Goal: Task Accomplishment & Management: Use online tool/utility

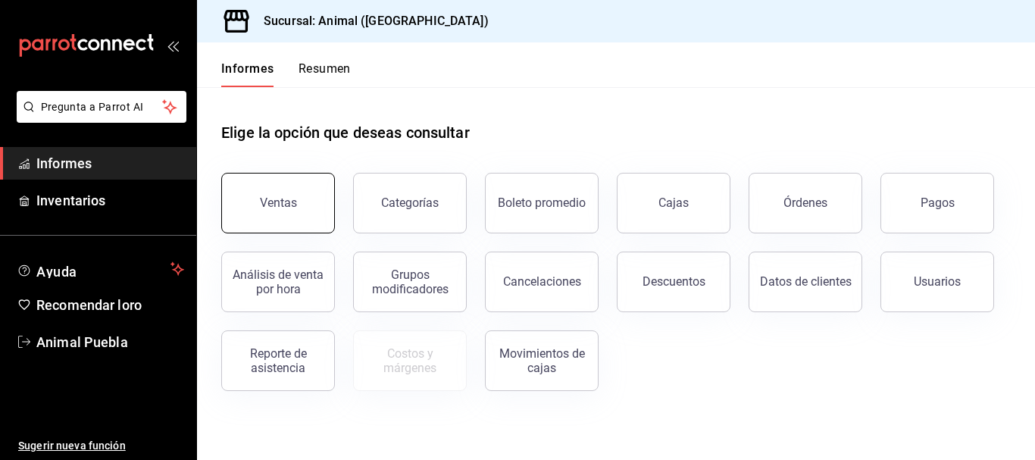
click at [299, 211] on button "Ventas" at bounding box center [278, 203] width 114 height 61
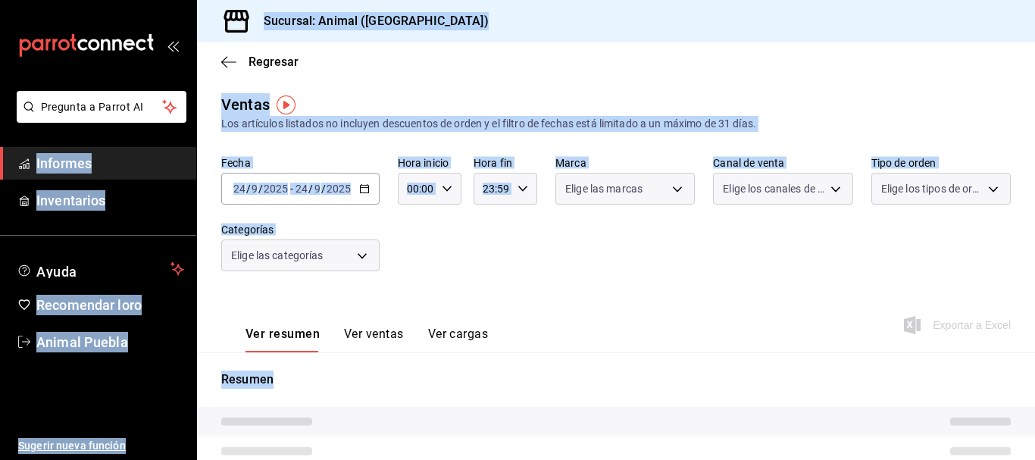
click at [524, 273] on div "Fecha [DATE] [DATE] - [DATE] [DATE] Hora inicio 00:00 Hora inicio Hora fin 23:5…" at bounding box center [616, 222] width 790 height 133
click at [499, 264] on div "Fecha [DATE] [DATE] - [DATE] [DATE] Hora inicio 00:00 Hora inicio Hora fin 23:5…" at bounding box center [616, 222] width 790 height 133
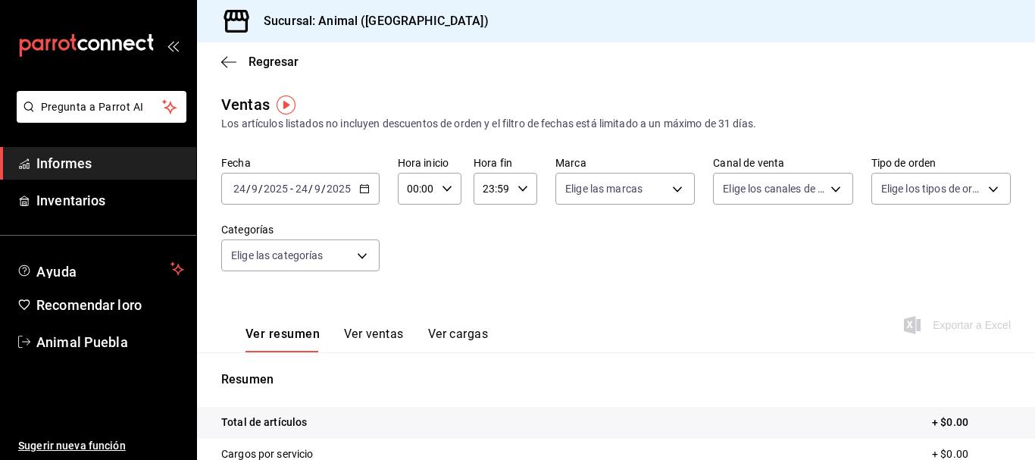
click at [314, 186] on input "9" at bounding box center [318, 189] width 8 height 12
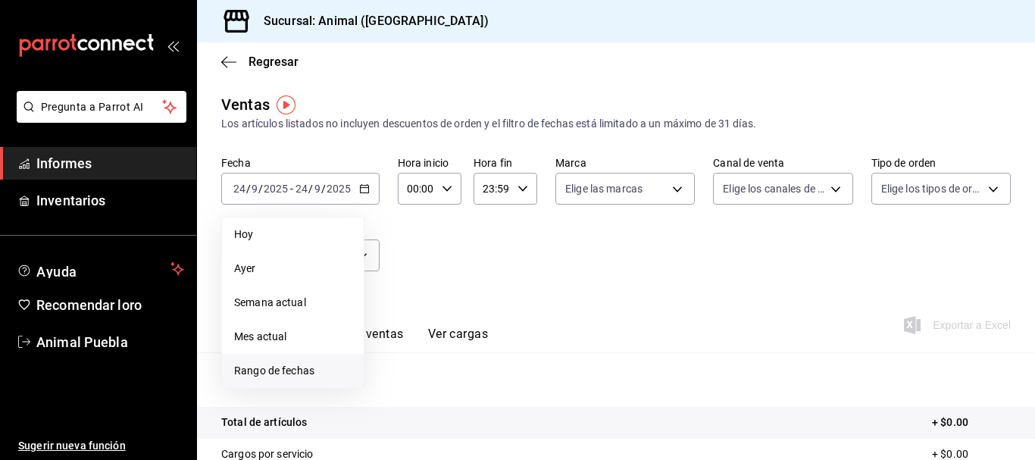
click at [258, 365] on font "Rango de fechas" at bounding box center [274, 370] width 80 height 12
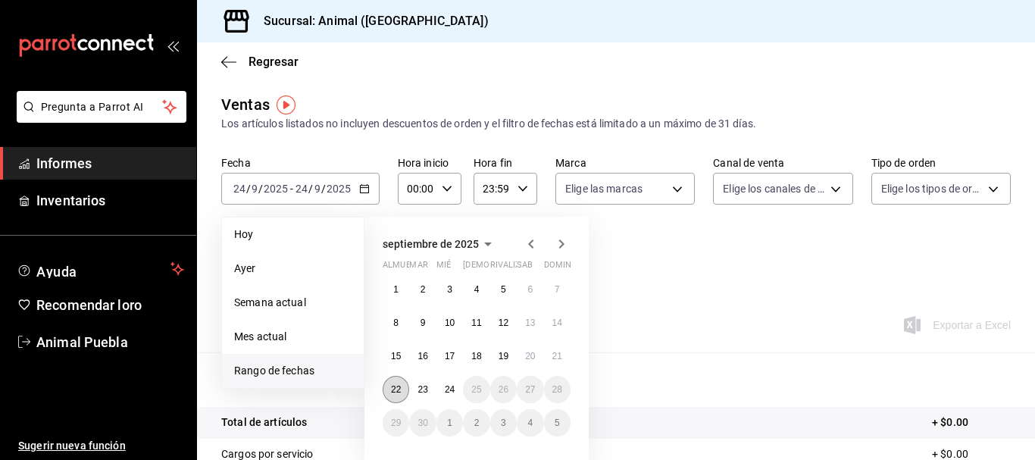
click at [395, 396] on button "22" at bounding box center [396, 389] width 27 height 27
click at [452, 394] on font "24" at bounding box center [450, 389] width 10 height 11
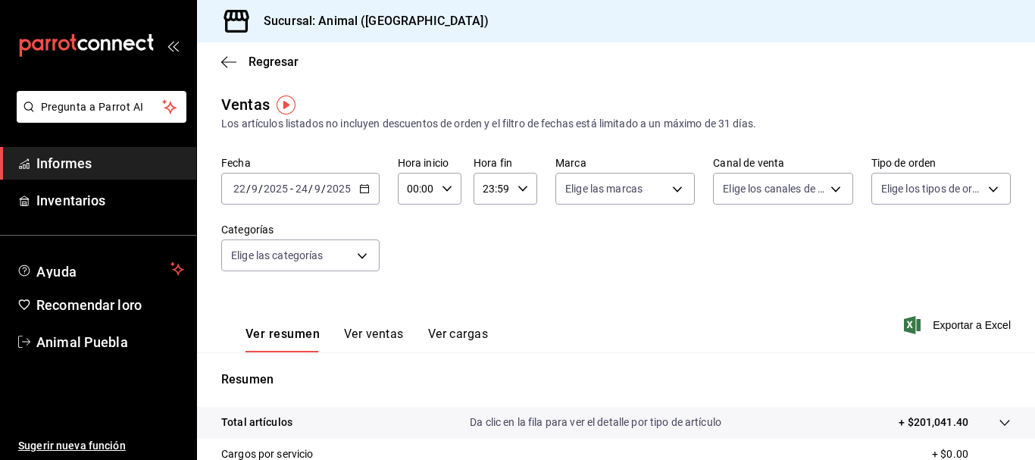
click at [417, 189] on input "00:00" at bounding box center [417, 189] width 38 height 30
click at [416, 277] on span "05" at bounding box center [412, 280] width 7 height 12
type input "05:00"
click at [490, 189] on div at bounding box center [517, 230] width 1035 height 460
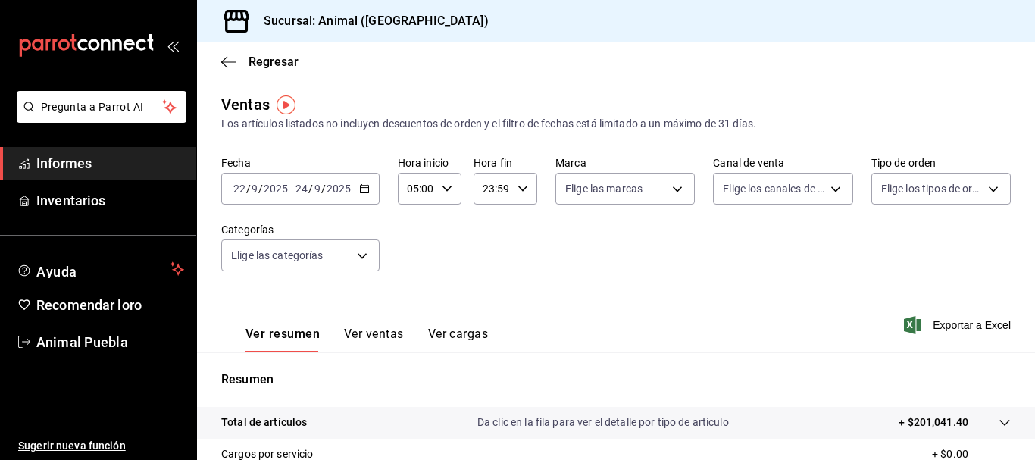
click at [489, 189] on input "23:59" at bounding box center [493, 189] width 38 height 30
click at [487, 189] on div at bounding box center [517, 230] width 1035 height 460
drag, startPoint x: 483, startPoint y: 186, endPoint x: 512, endPoint y: 189, distance: 29.0
click at [512, 189] on div "23:59 Hora fin" at bounding box center [506, 189] width 64 height 32
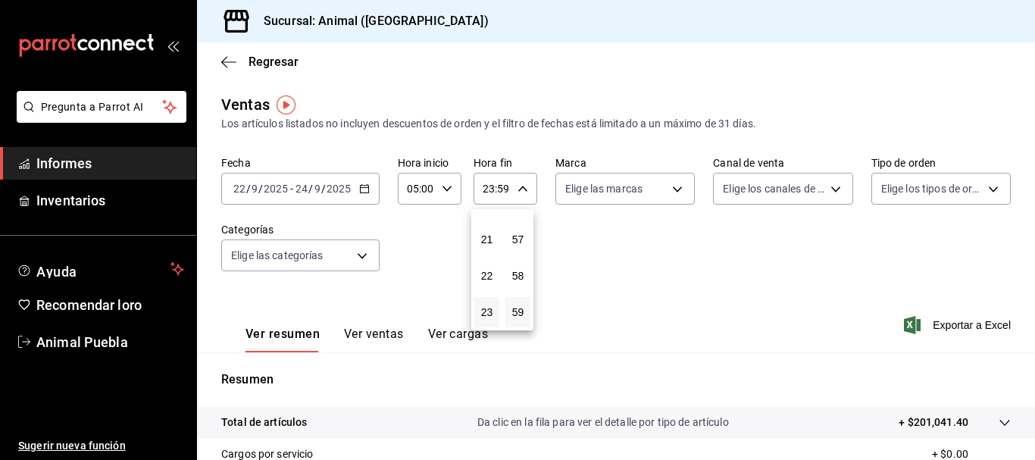
drag, startPoint x: 479, startPoint y: 189, endPoint x: 495, endPoint y: 189, distance: 15.9
click at [495, 189] on div at bounding box center [517, 230] width 1035 height 460
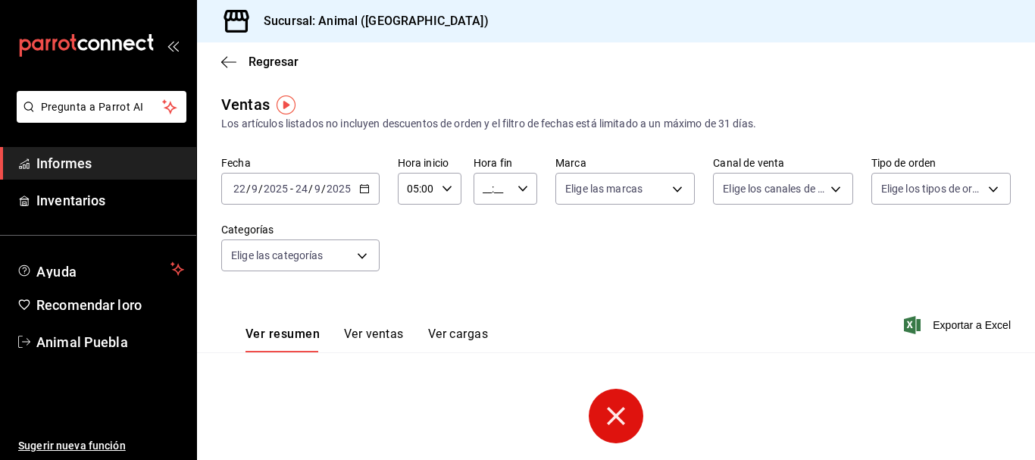
click at [486, 194] on input "__:__" at bounding box center [493, 189] width 38 height 30
click at [482, 308] on font "05" at bounding box center [487, 308] width 12 height 12
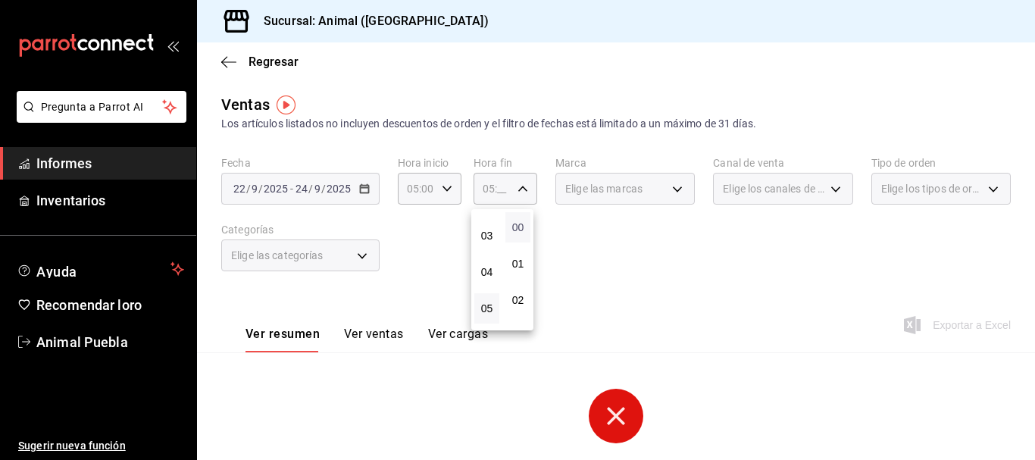
click at [513, 227] on font "00" at bounding box center [518, 227] width 12 height 12
type input "05:00"
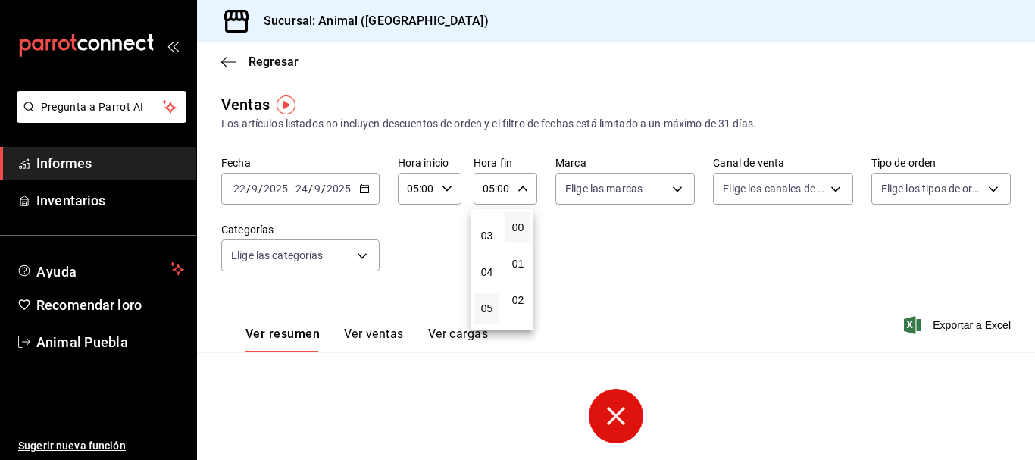
click at [362, 257] on div at bounding box center [517, 230] width 1035 height 460
click at [362, 257] on body "Pregunta a Parrot AI Informes Inventarios Ayuda Recomendar loro Animal Puebla S…" at bounding box center [517, 230] width 1035 height 460
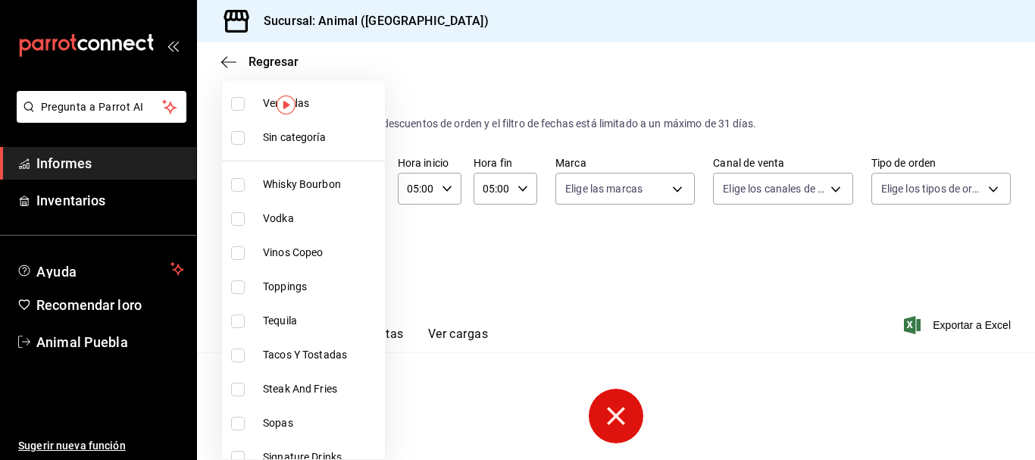
click at [259, 104] on li "Ver todas" at bounding box center [303, 103] width 163 height 34
type input "696422f3-042f-4992-a796-20cec1d2addd,ab2f2cdd-2d2d-455a-bd59-969ed93fbee5,5744a…"
checkbox input "true"
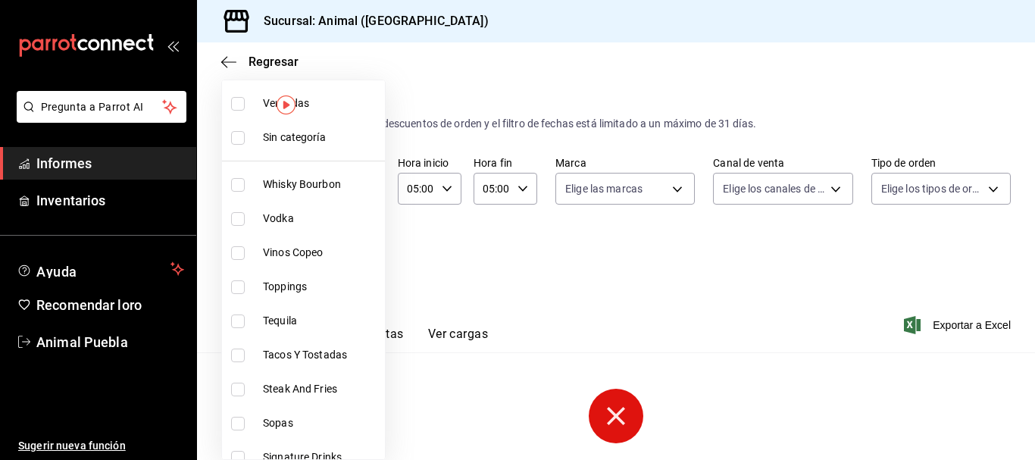
checkbox input "true"
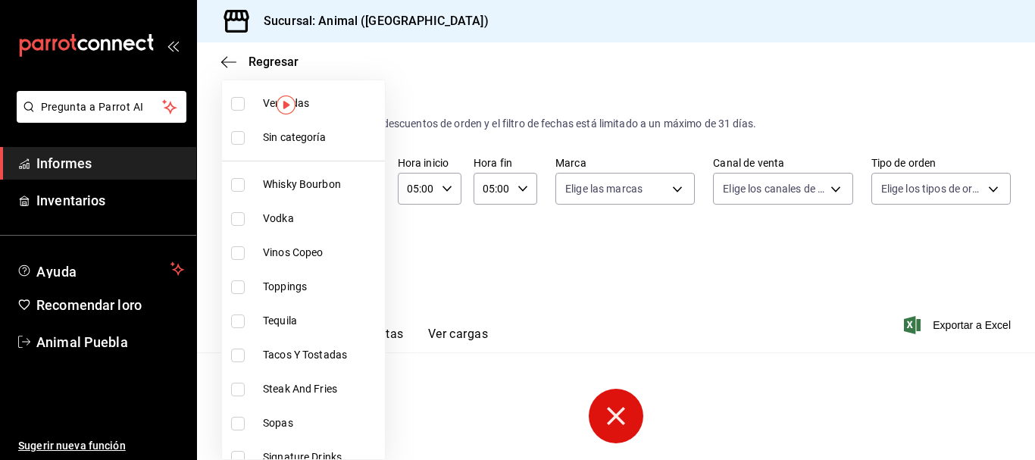
checkbox input "true"
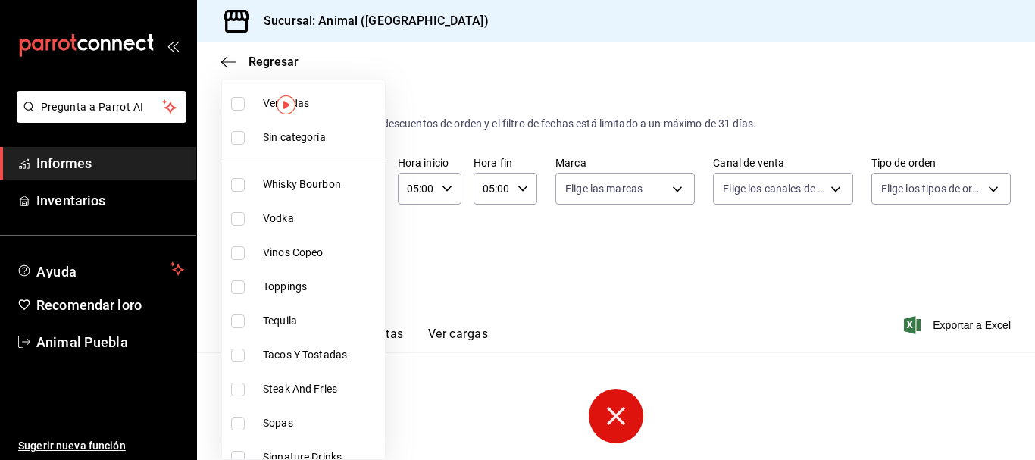
checkbox input "true"
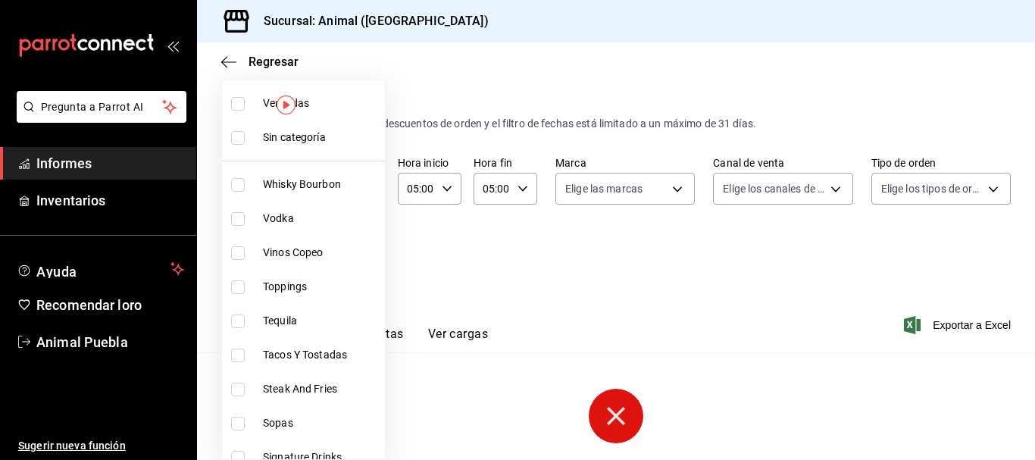
checkbox input "true"
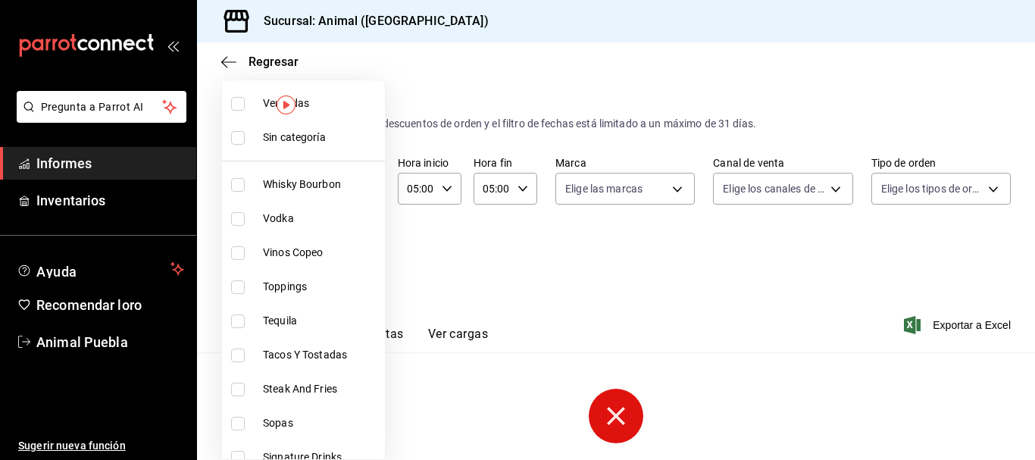
checkbox input "true"
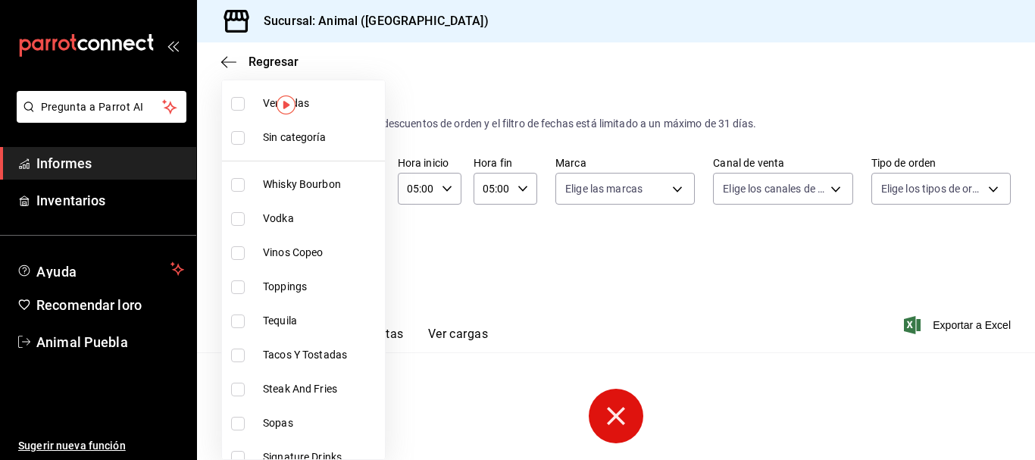
checkbox input "true"
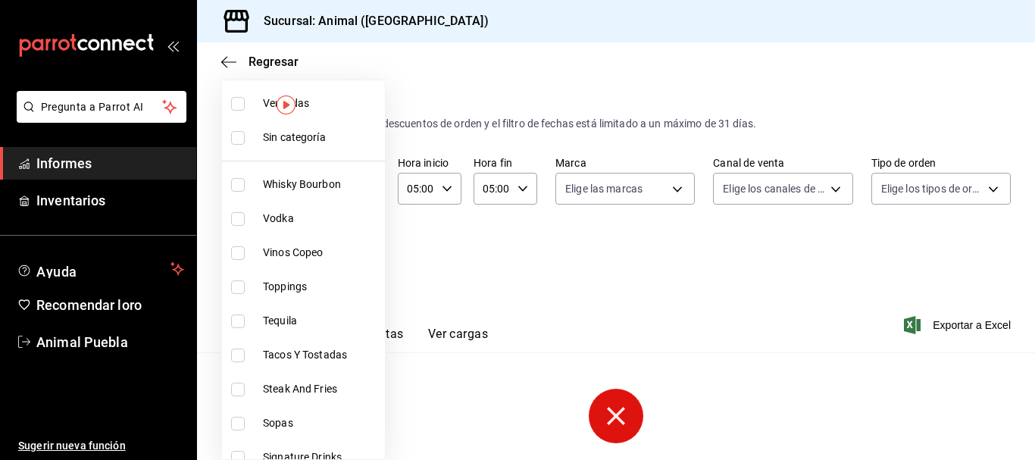
checkbox input "true"
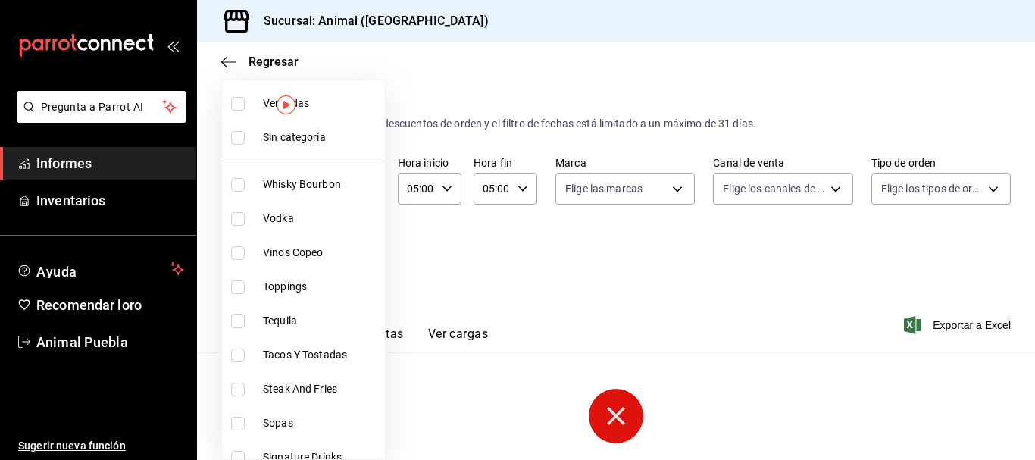
checkbox input "true"
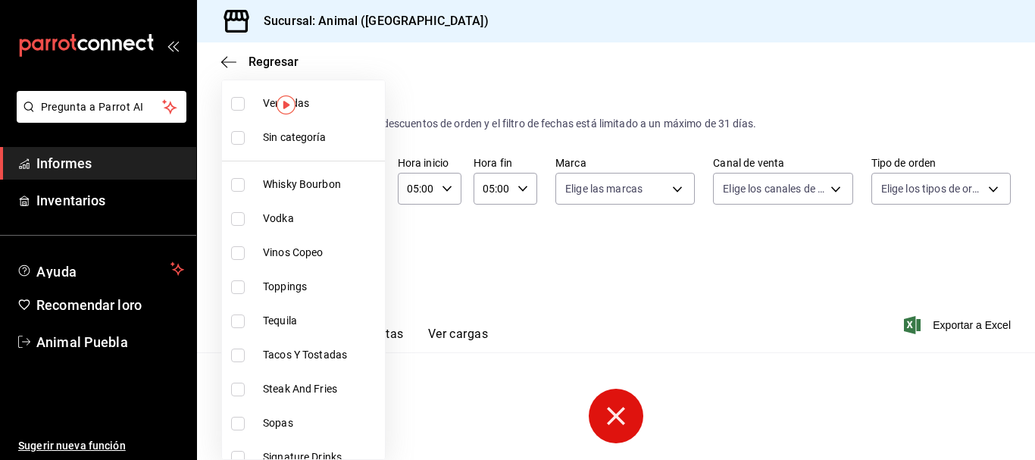
checkbox input "true"
click at [257, 135] on li "Sin categoría" at bounding box center [303, 137] width 163 height 34
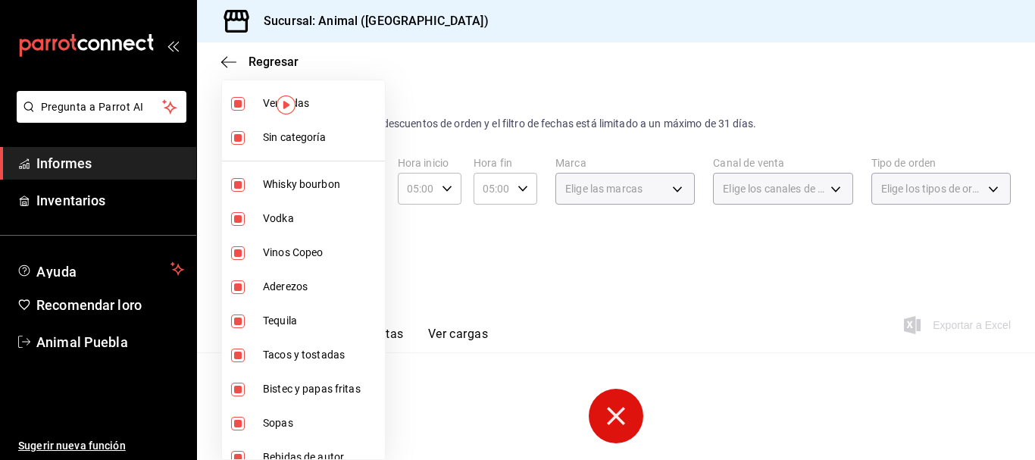
checkbox input "true"
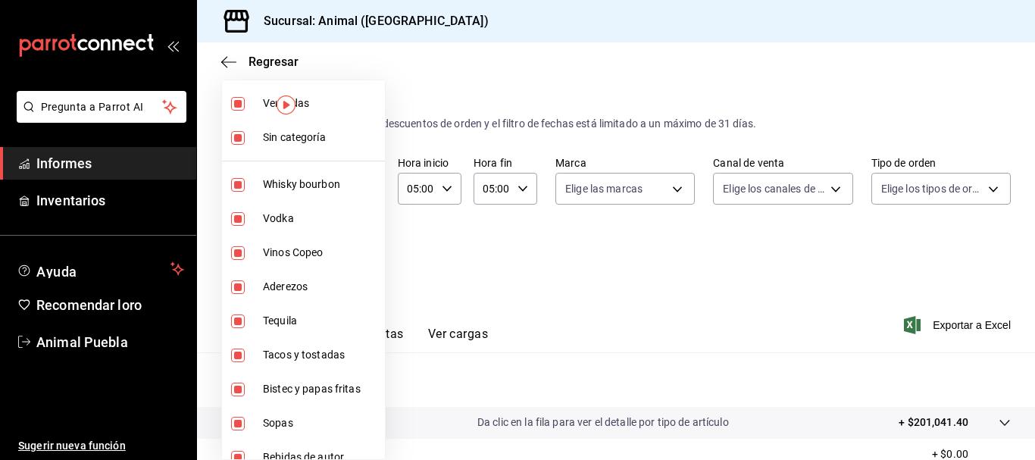
click at [535, 256] on div at bounding box center [517, 230] width 1035 height 460
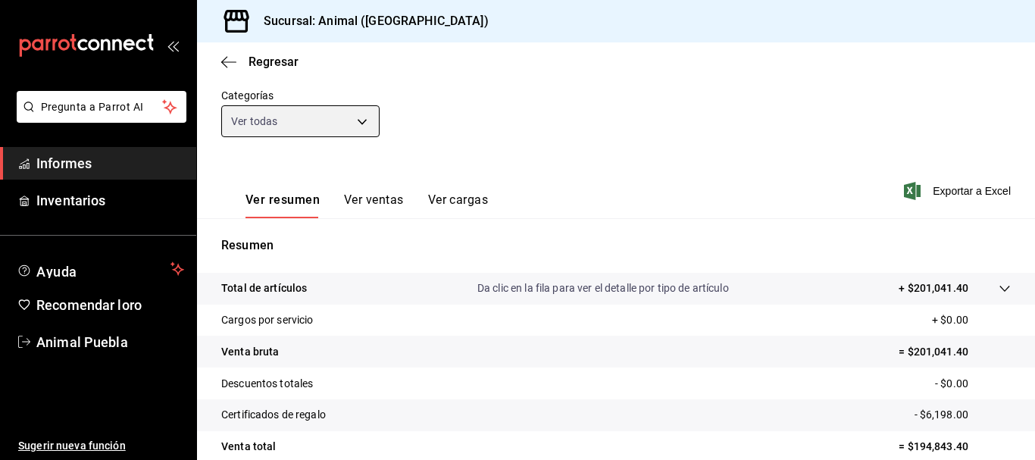
scroll to position [120, 0]
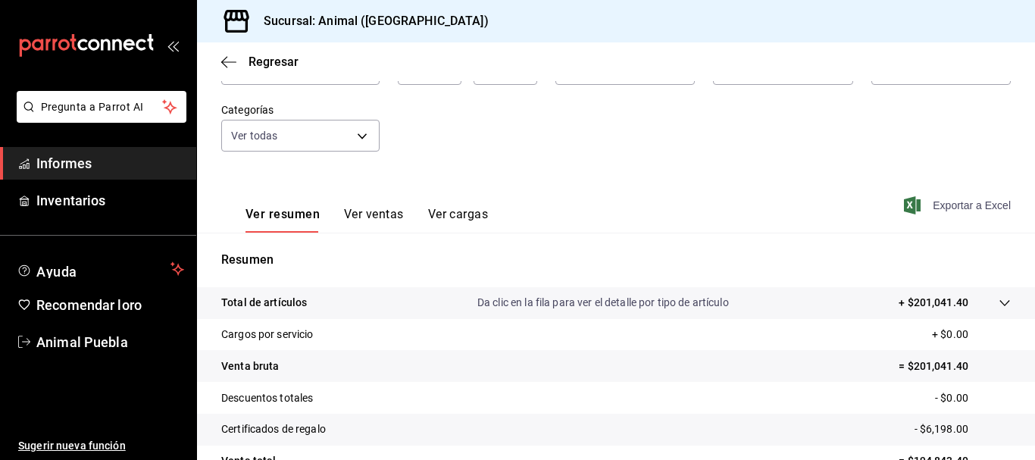
click at [951, 207] on font "Exportar a Excel" at bounding box center [972, 205] width 78 height 12
